Goal: Find specific page/section: Find specific page/section

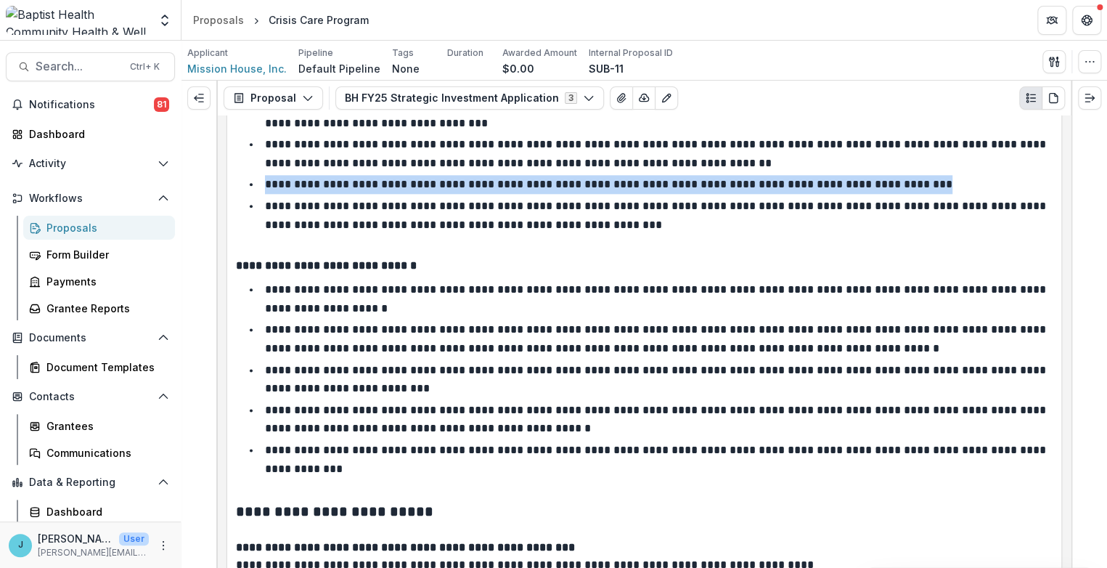
scroll to position [3323, 0]
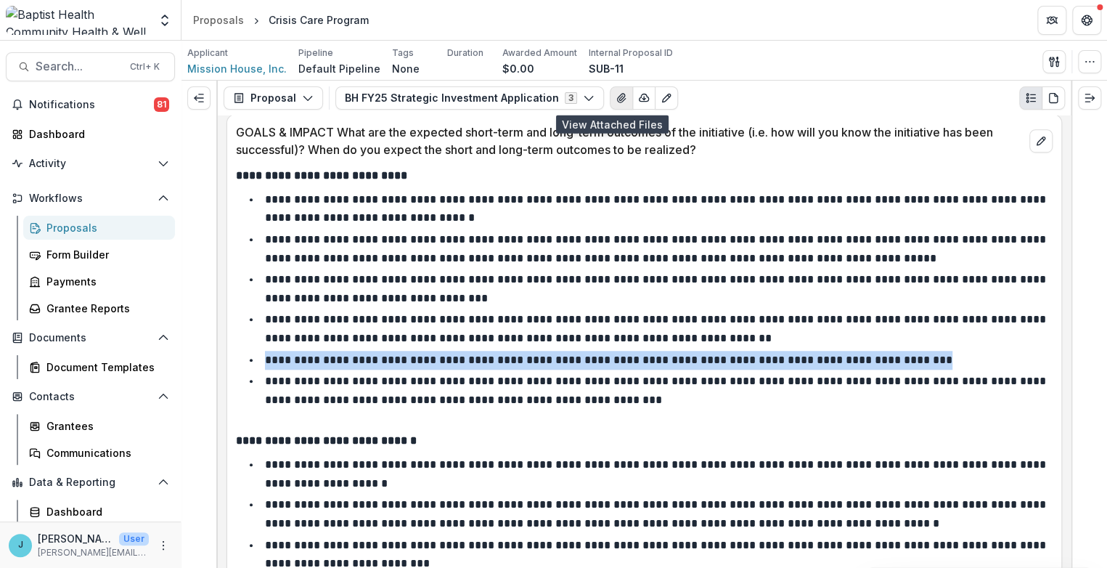
click at [616, 95] on icon "View Attached Files" at bounding box center [622, 98] width 12 height 12
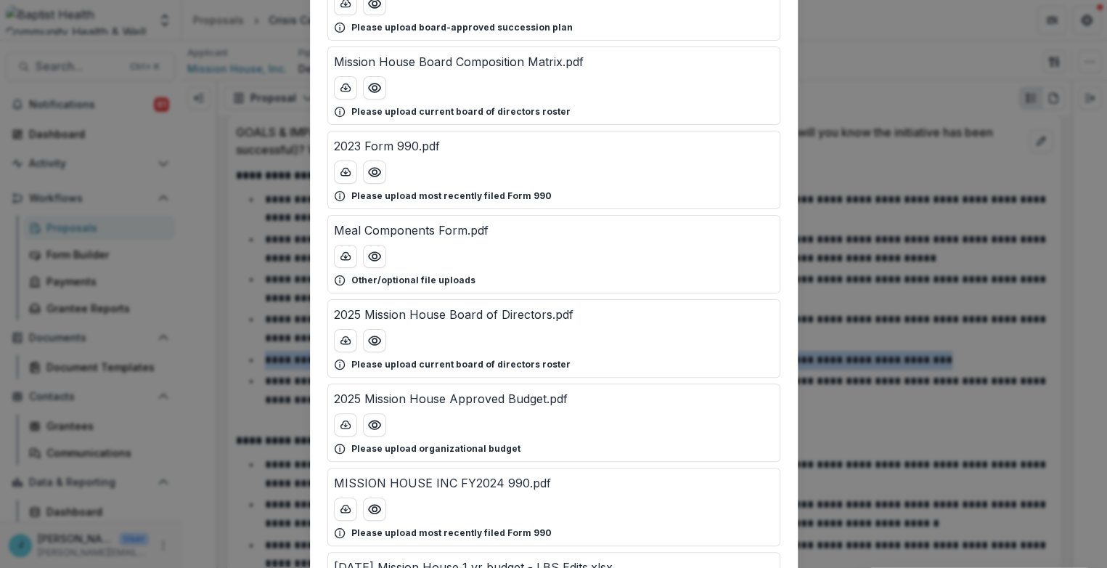
scroll to position [0, 0]
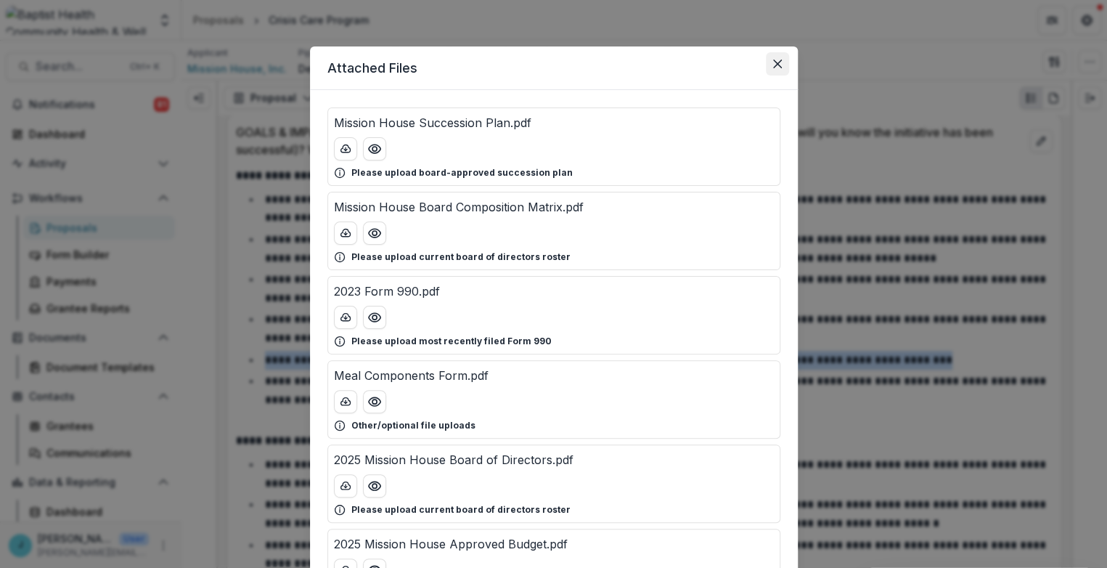
click at [773, 65] on icon "Close" at bounding box center [777, 64] width 9 height 9
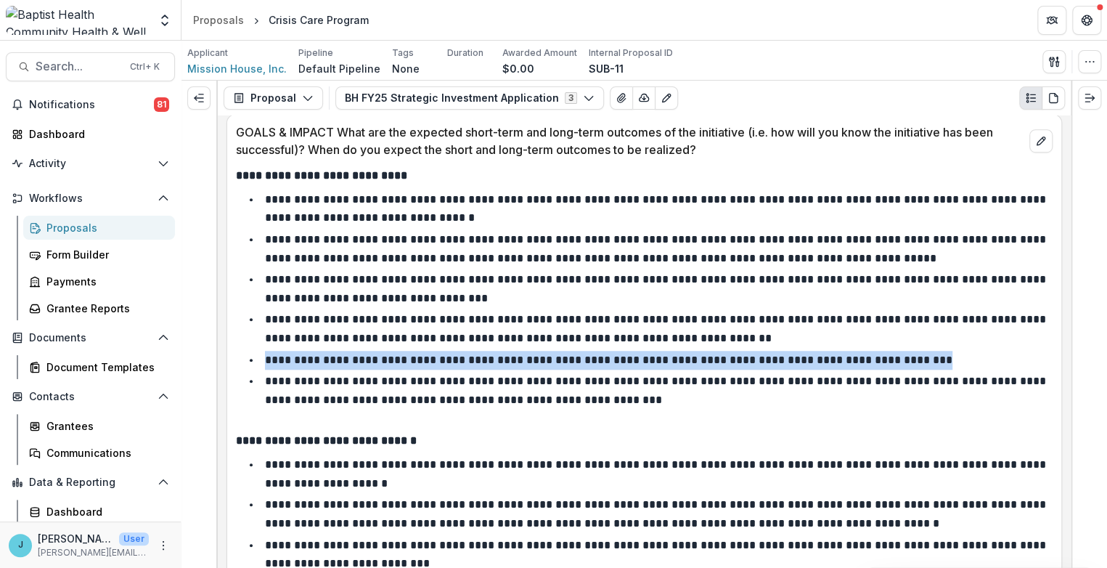
click at [73, 227] on div "Proposals" at bounding box center [104, 227] width 117 height 15
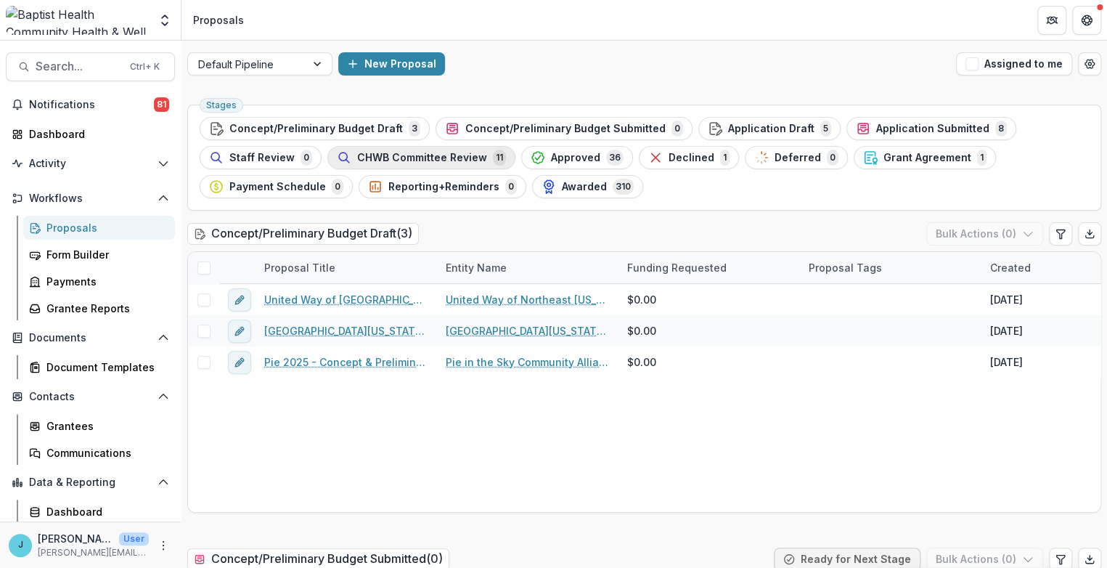
click at [384, 152] on span "CHWB Committee Review" at bounding box center [422, 158] width 130 height 12
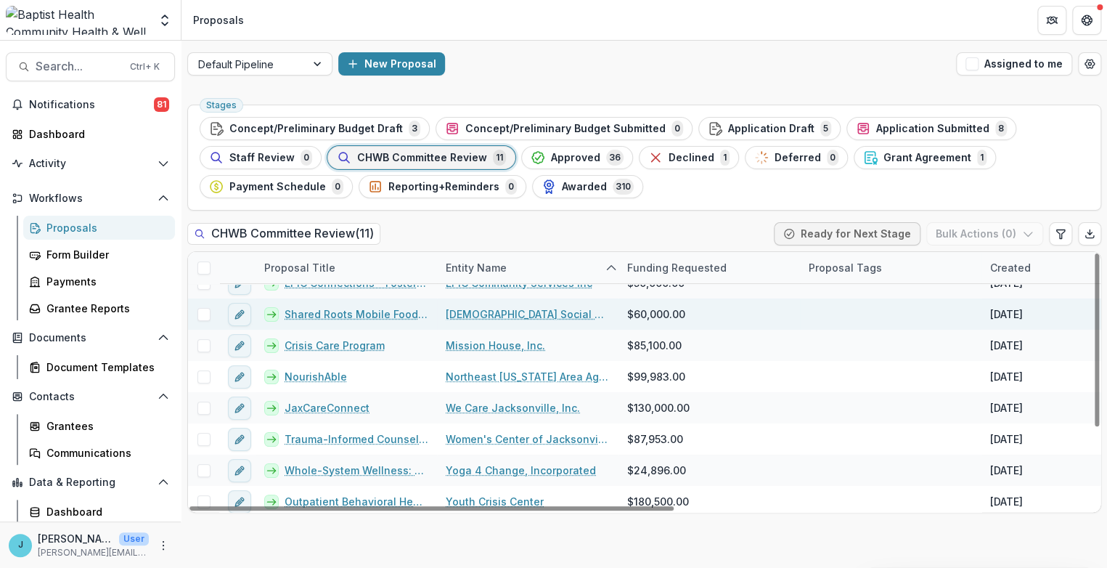
scroll to position [114, 0]
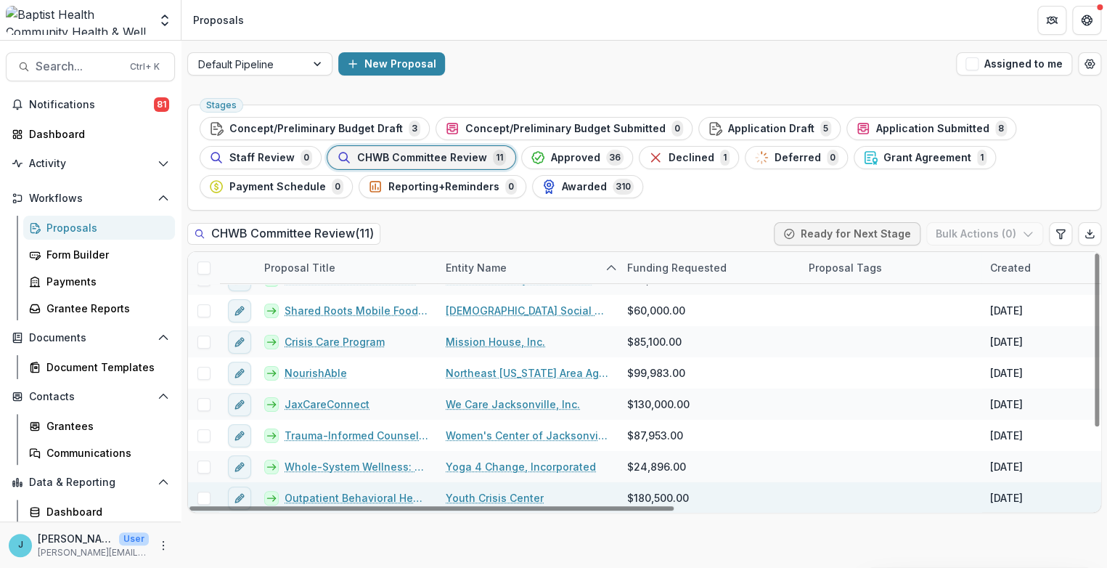
click at [376, 494] on link "Outpatient Behavioral Health Expansion" at bounding box center [357, 497] width 144 height 15
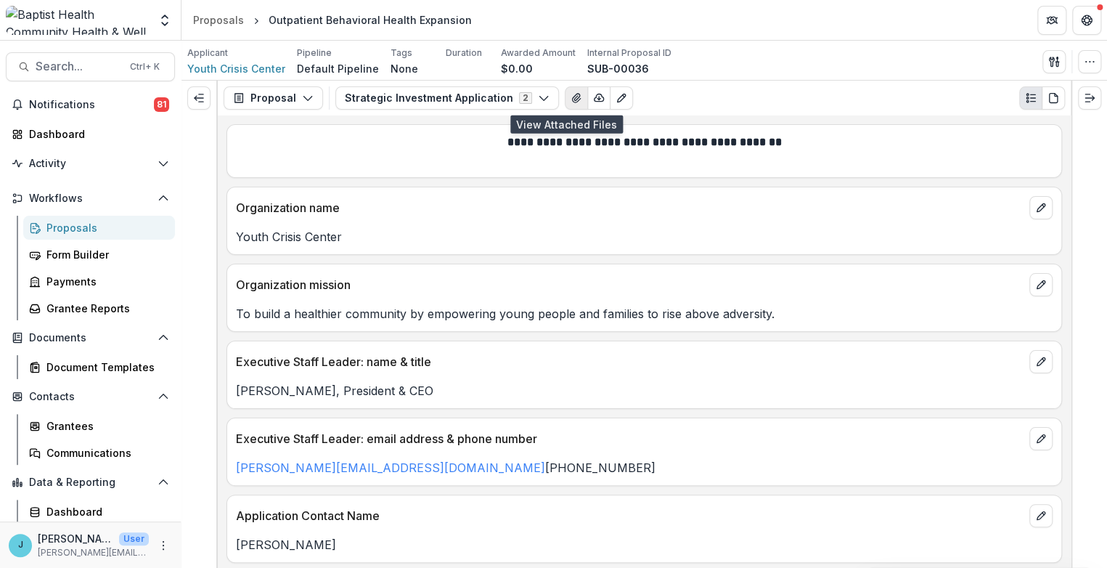
click at [571, 92] on icon "View Attached Files" at bounding box center [577, 98] width 12 height 12
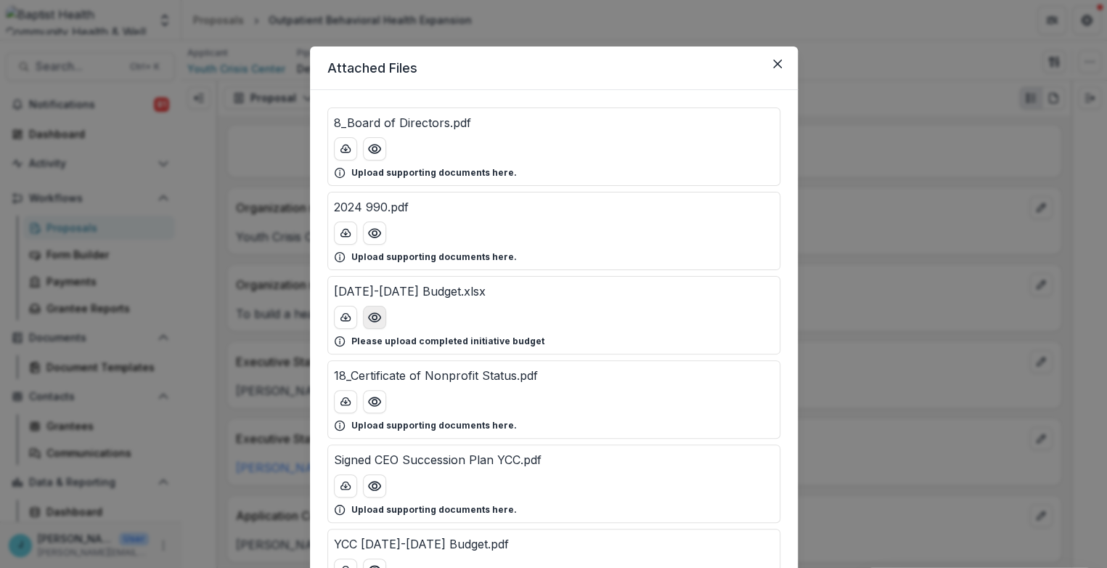
click at [367, 312] on icon "Preview 2025-2027 Budget.xlsx" at bounding box center [374, 317] width 15 height 15
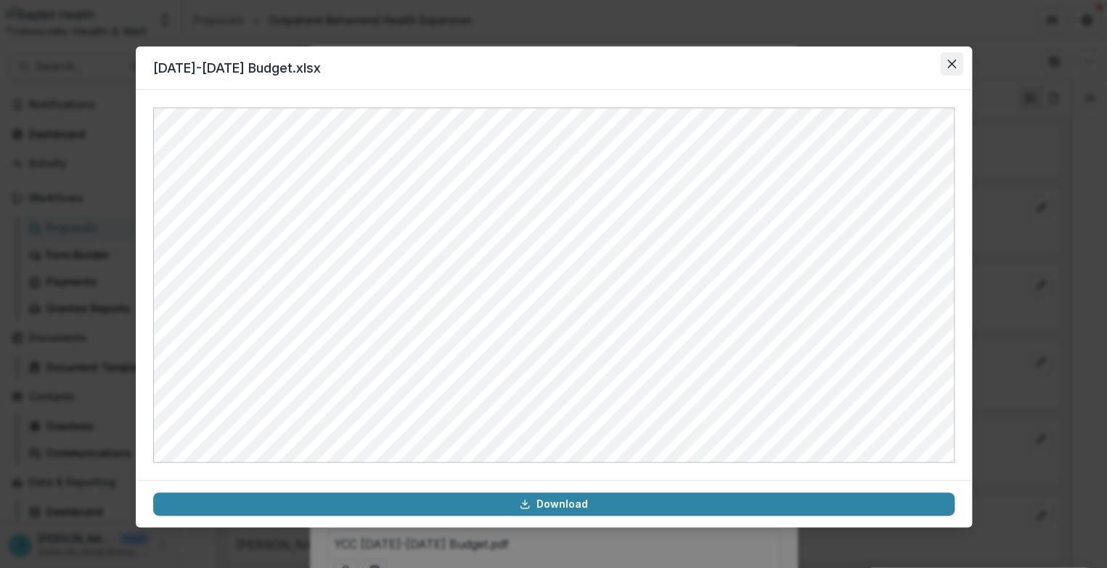
click at [953, 63] on icon "Close" at bounding box center [952, 64] width 9 height 9
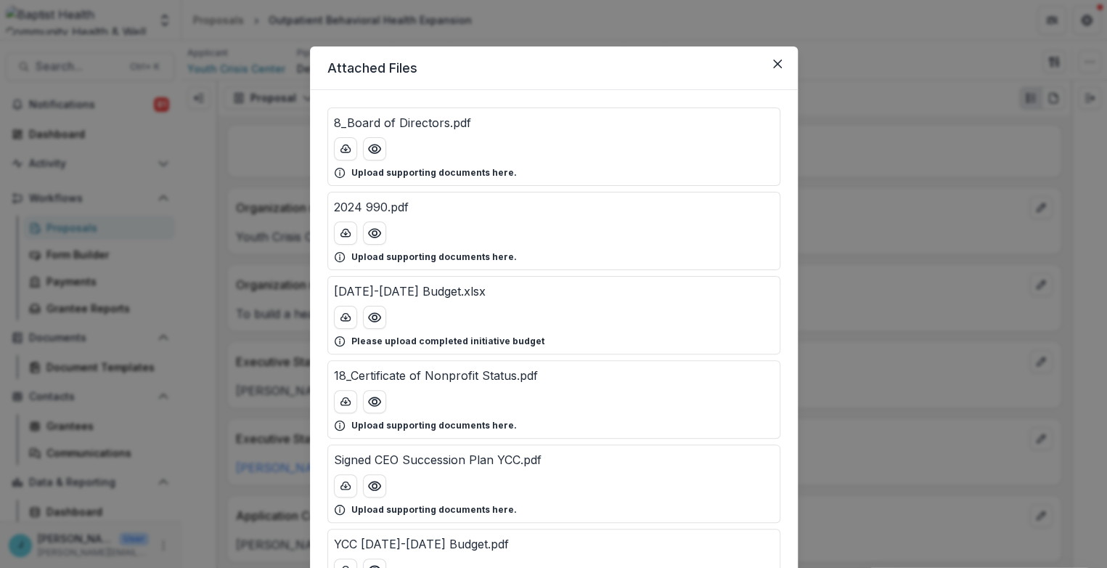
click at [980, 402] on div "Attached Files 8_Board of Directors.pdf Upload supporting documents here. 2024 …" at bounding box center [553, 284] width 1107 height 568
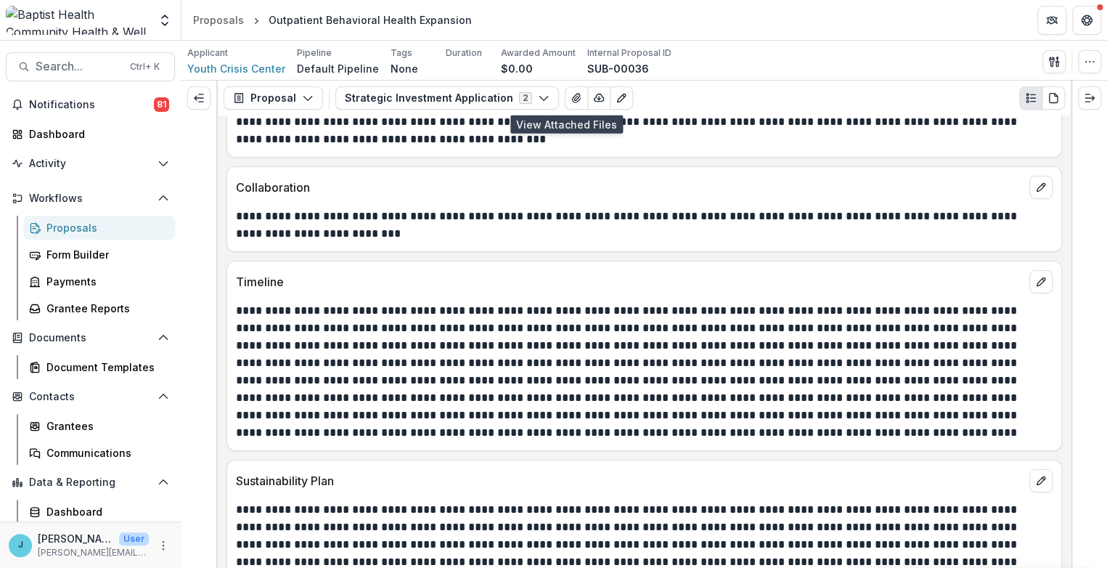
scroll to position [5325, 0]
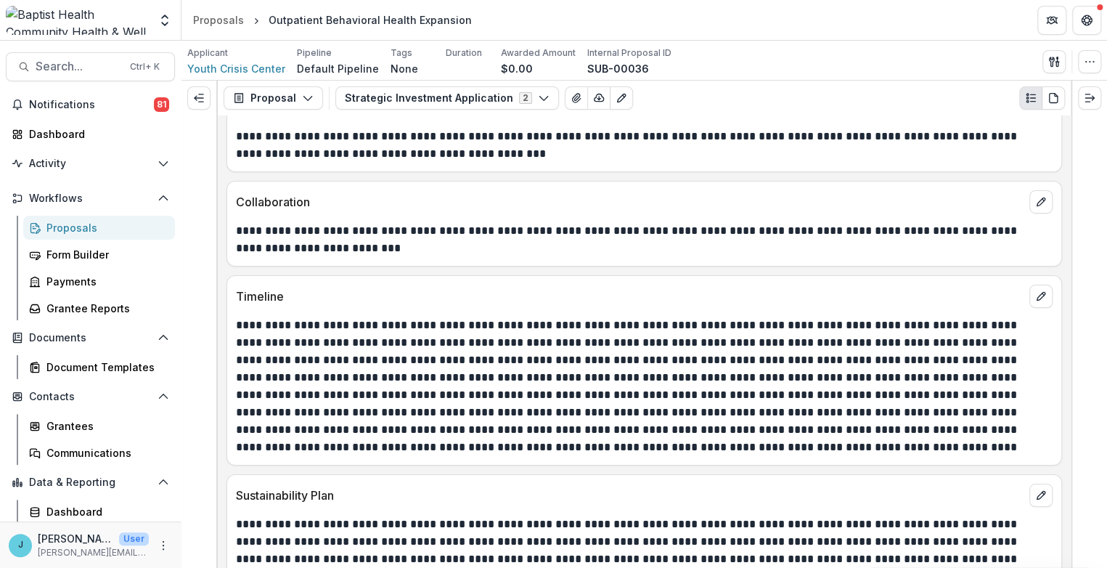
click at [598, 401] on p at bounding box center [642, 386] width 813 height 139
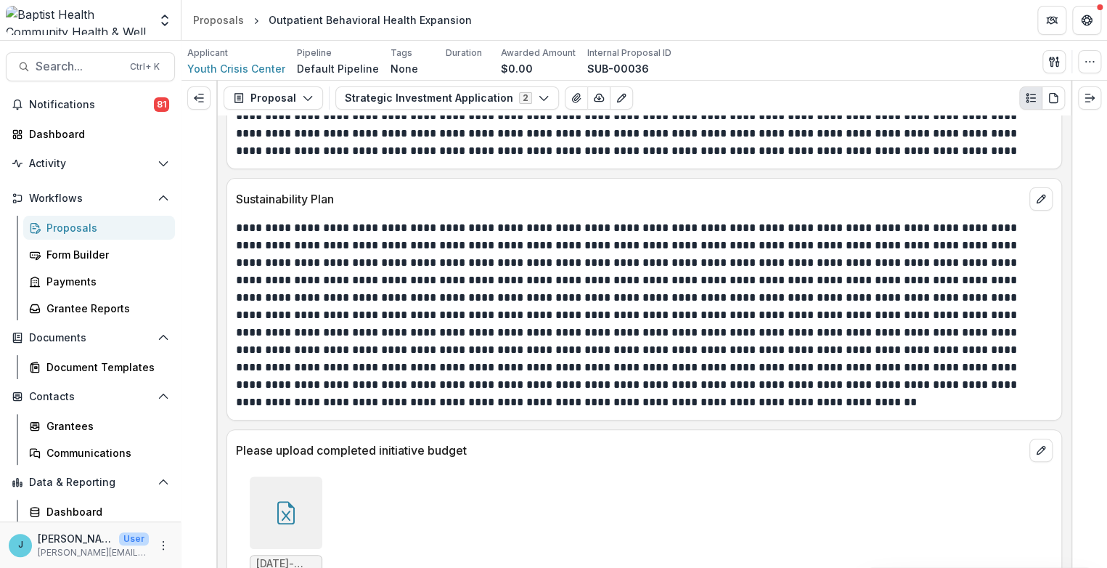
scroll to position [5647, 0]
